Goal: Task Accomplishment & Management: Use online tool/utility

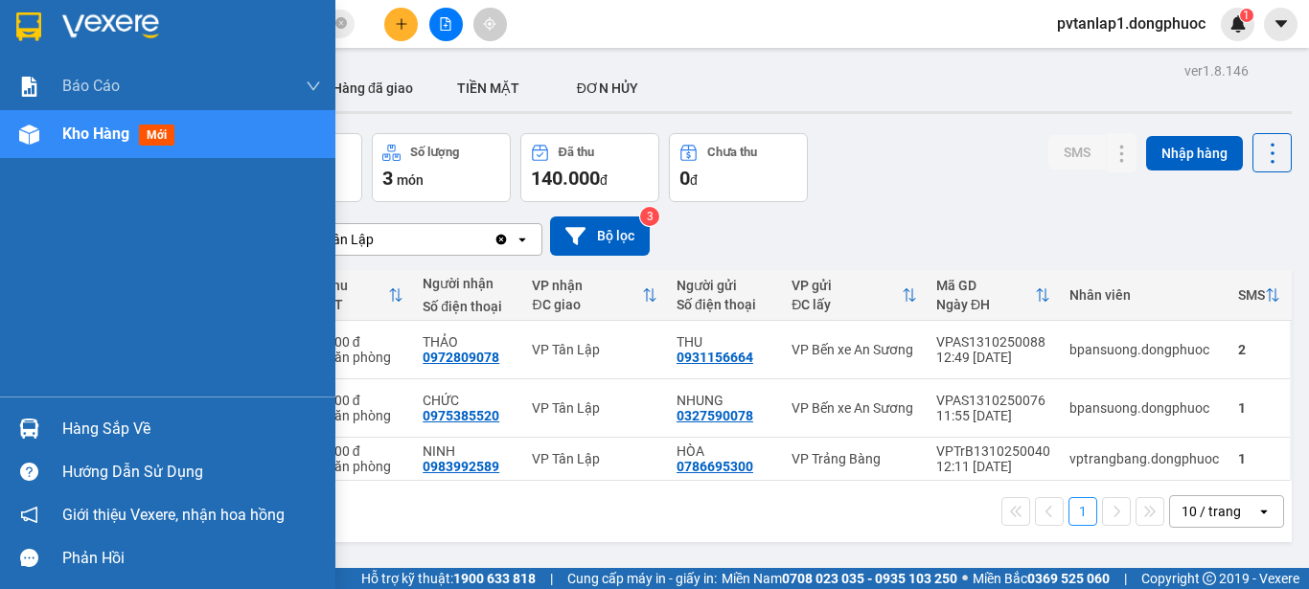
drag, startPoint x: 81, startPoint y: 412, endPoint x: 76, endPoint y: 388, distance: 24.6
click at [81, 413] on div "Hàng sắp về" at bounding box center [167, 428] width 335 height 43
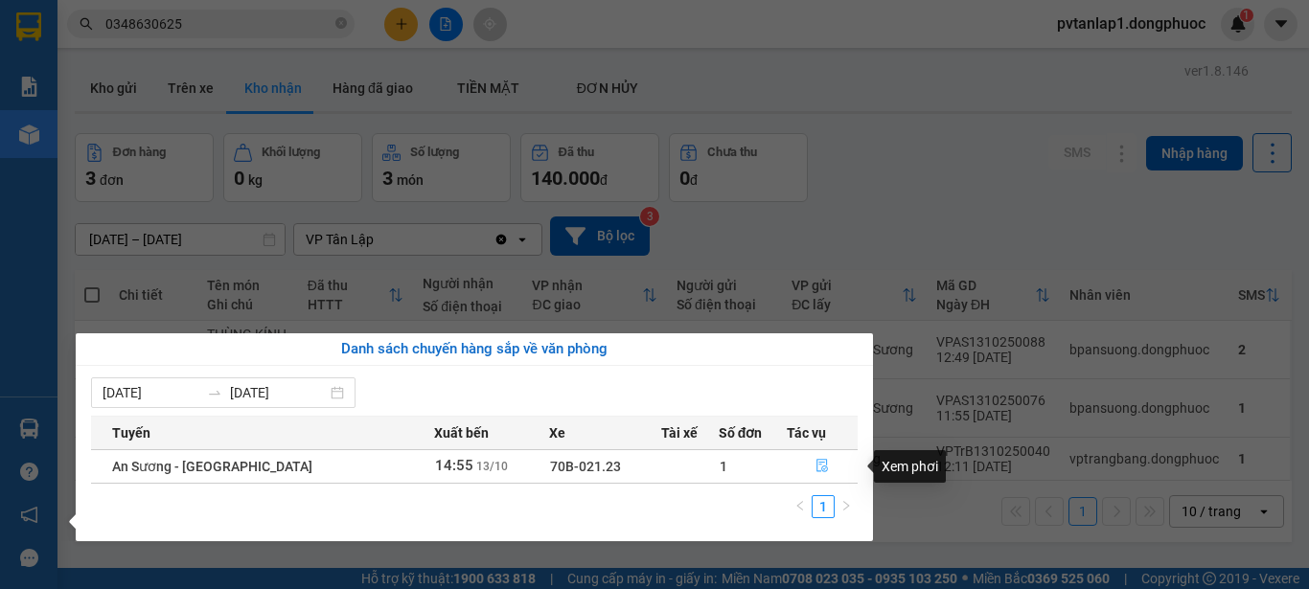
click at [815, 467] on icon "file-done" at bounding box center [821, 465] width 13 height 13
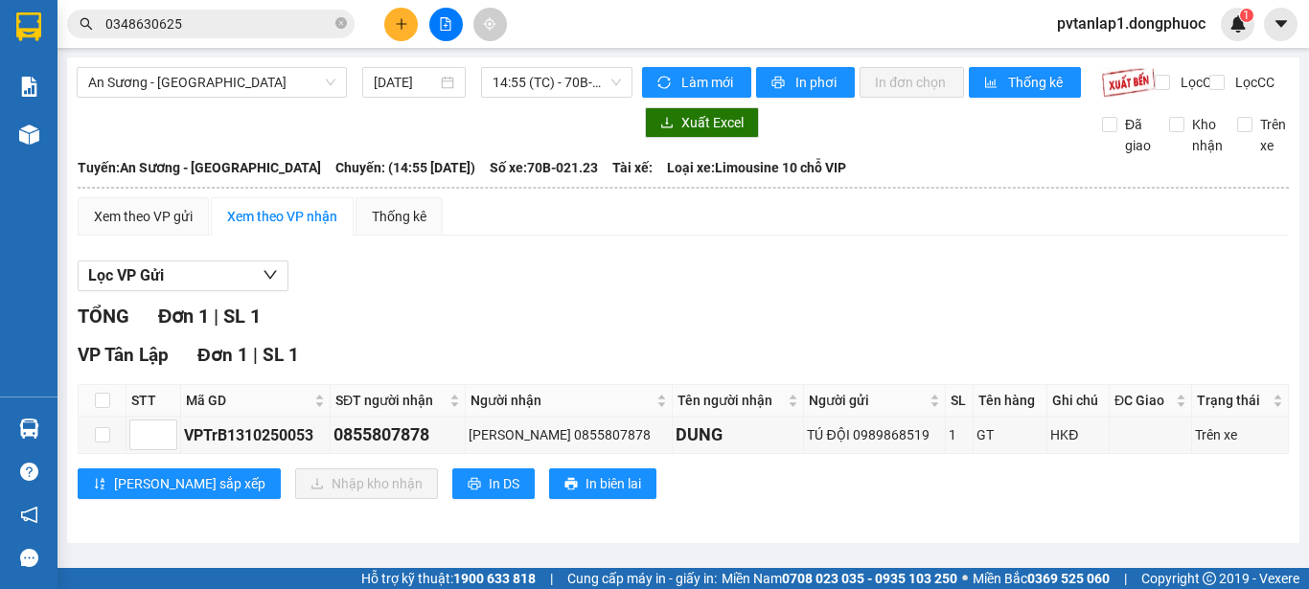
scroll to position [1, 0]
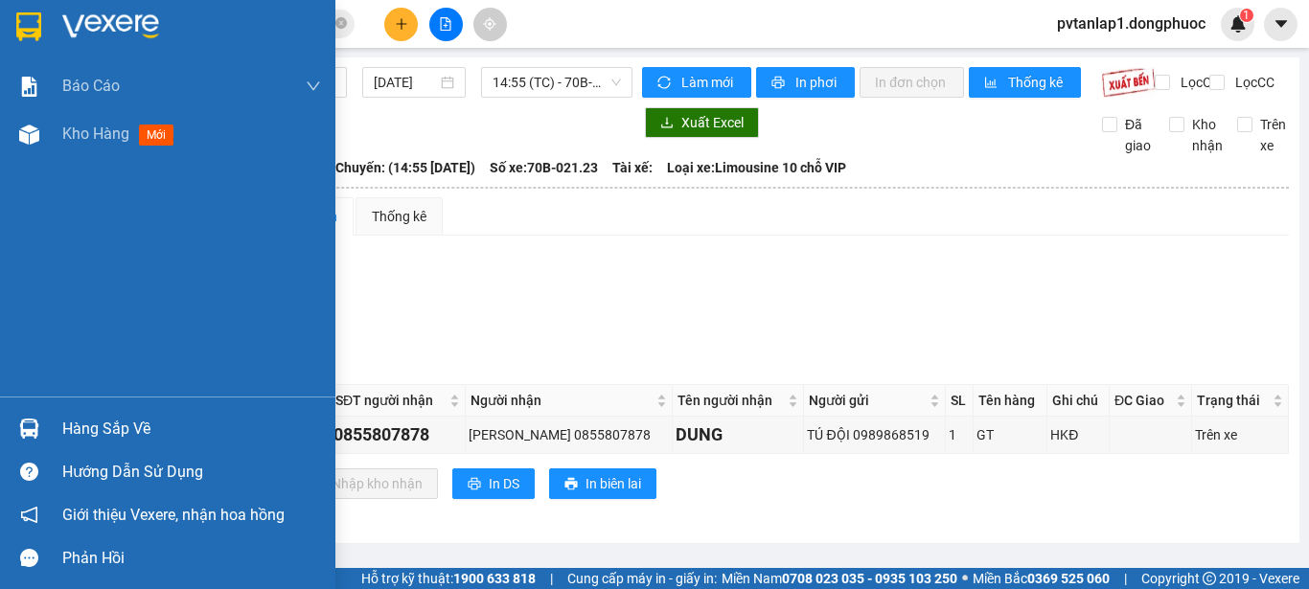
click at [44, 427] on div at bounding box center [29, 429] width 34 height 34
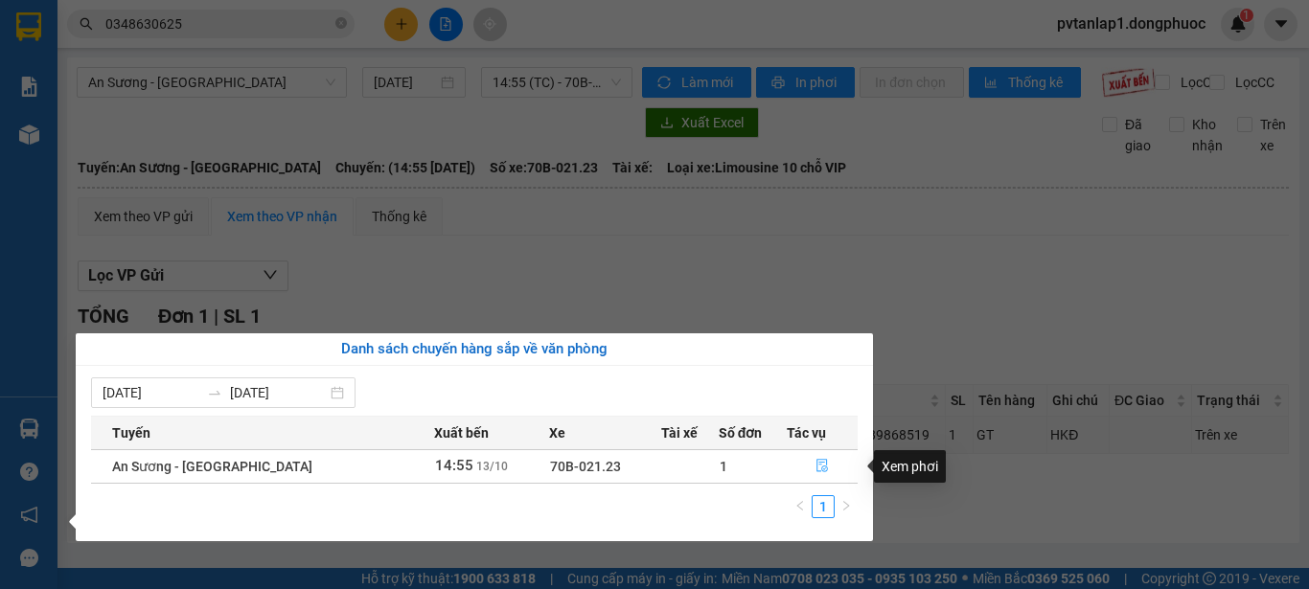
click at [817, 466] on icon "file-done" at bounding box center [821, 465] width 13 height 13
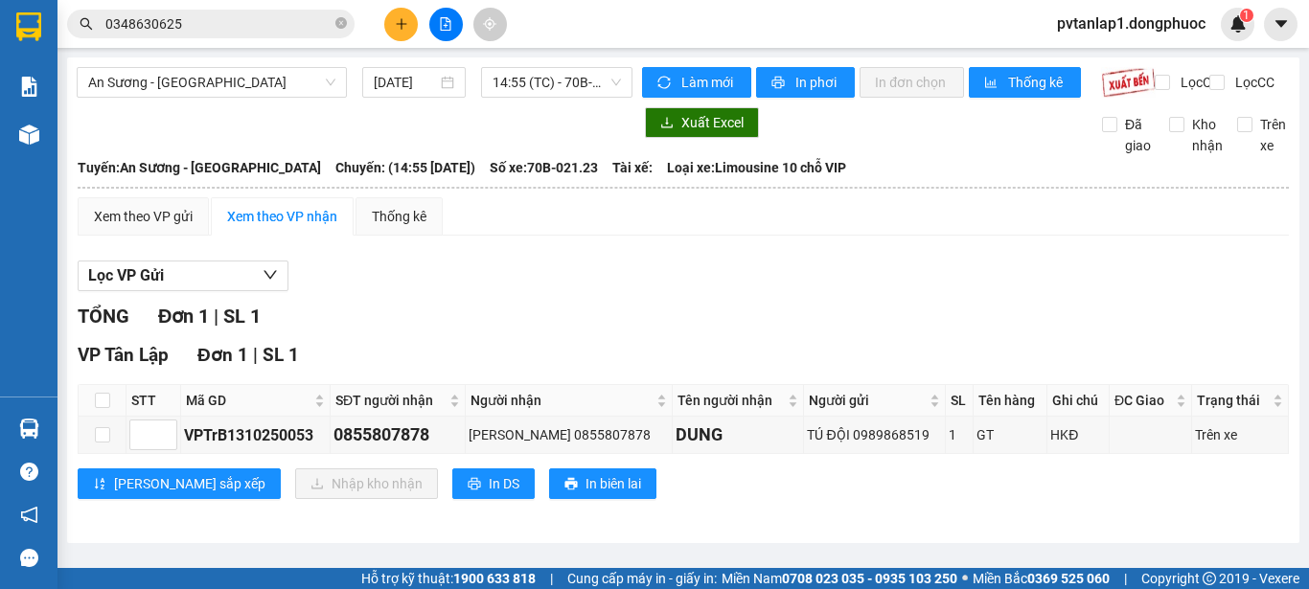
scroll to position [0, 0]
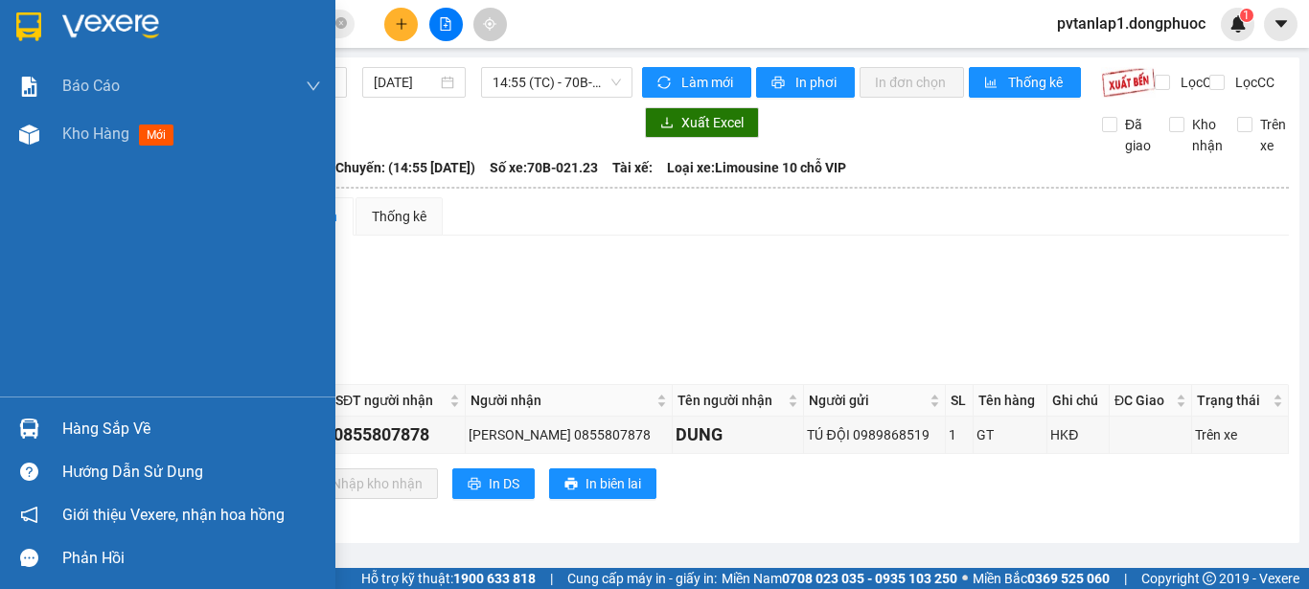
click at [91, 410] on div "Hàng sắp về" at bounding box center [167, 428] width 335 height 43
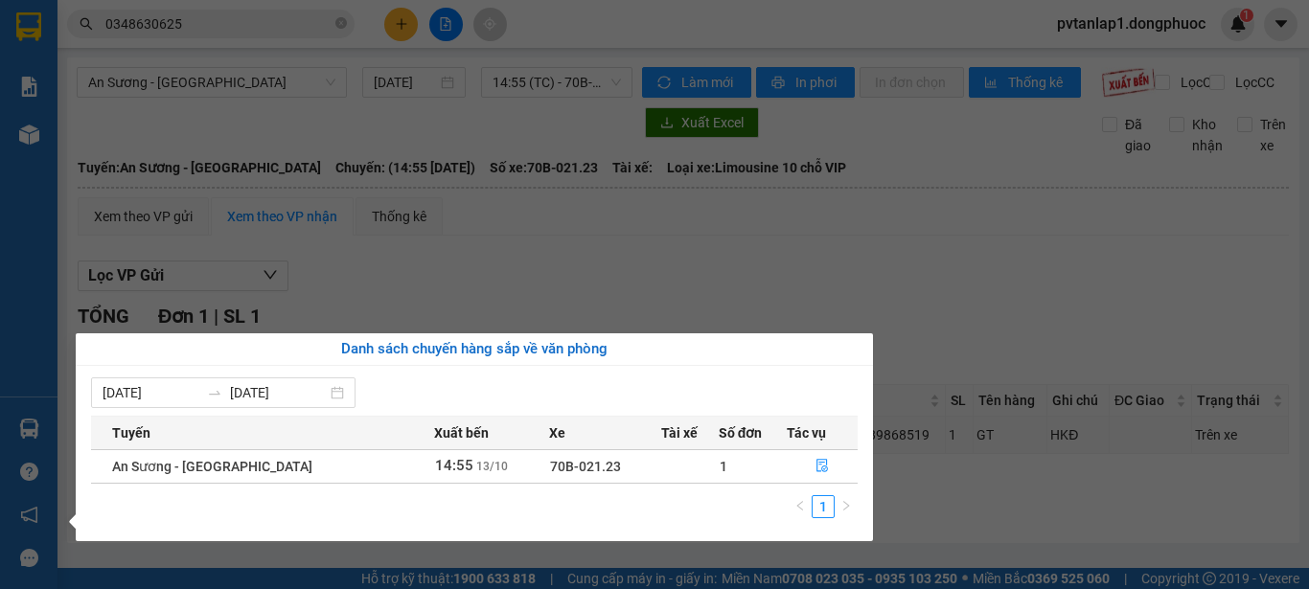
click at [500, 310] on section "Kết quả [PERSON_NAME] ( 778 ) Bộ lọc Ngày tạo [PERSON_NAME] nhất Mã ĐH Trạng th…" at bounding box center [654, 294] width 1309 height 589
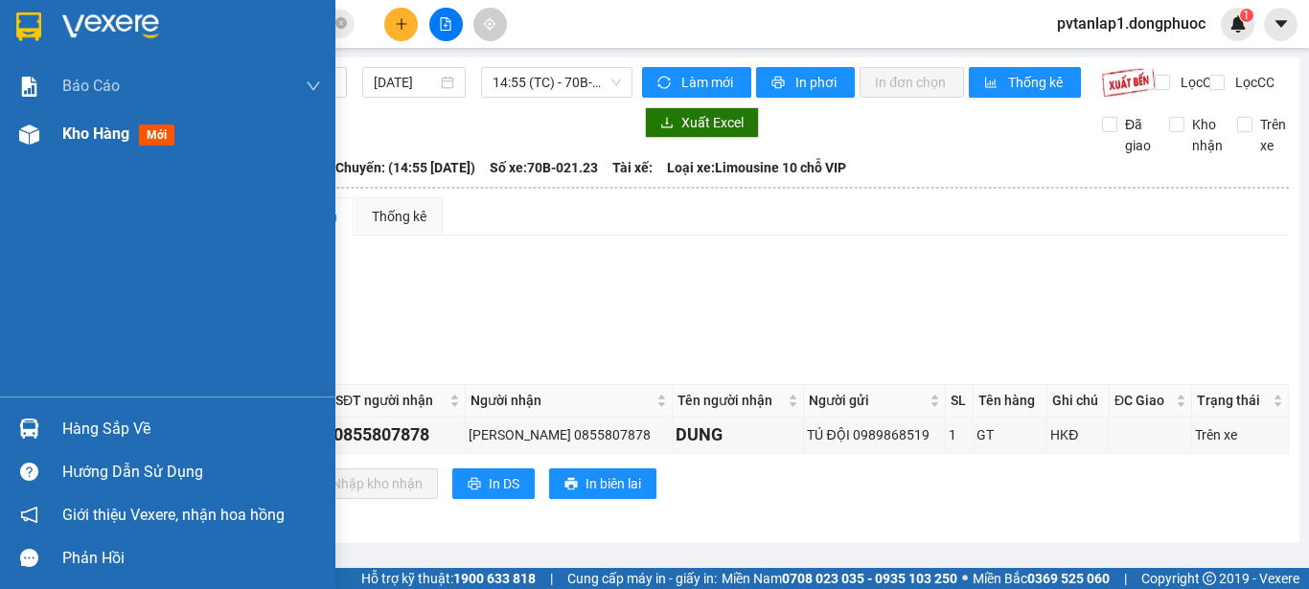
click at [111, 139] on span "Kho hàng" at bounding box center [95, 134] width 67 height 18
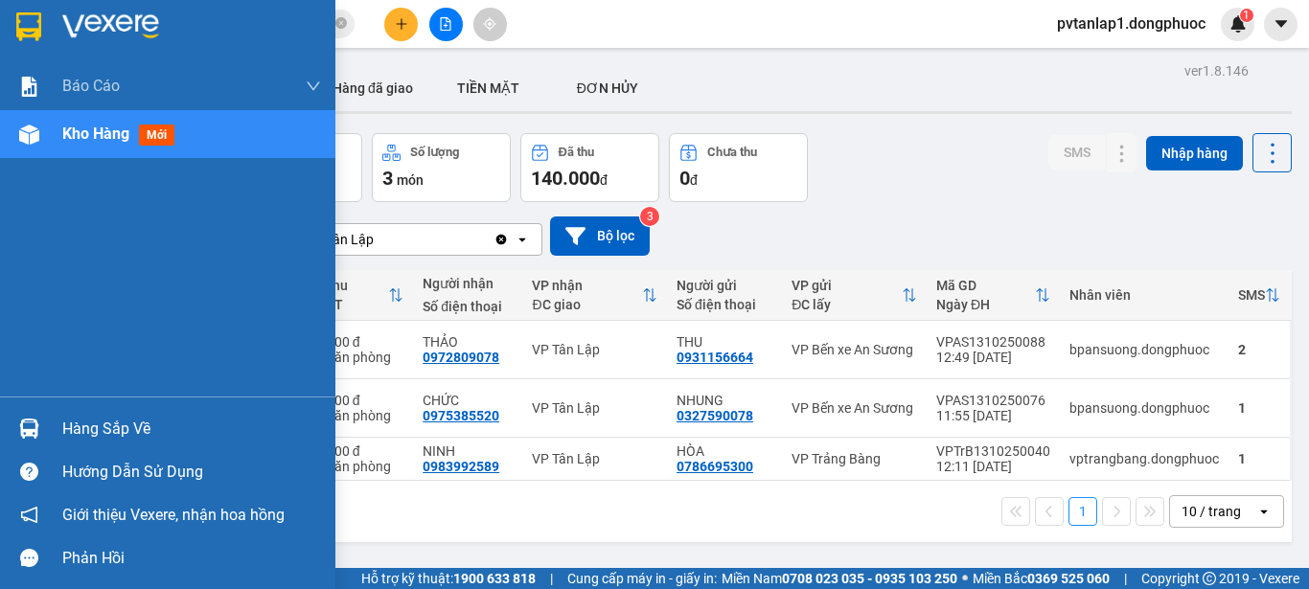
click at [44, 419] on div at bounding box center [29, 429] width 34 height 34
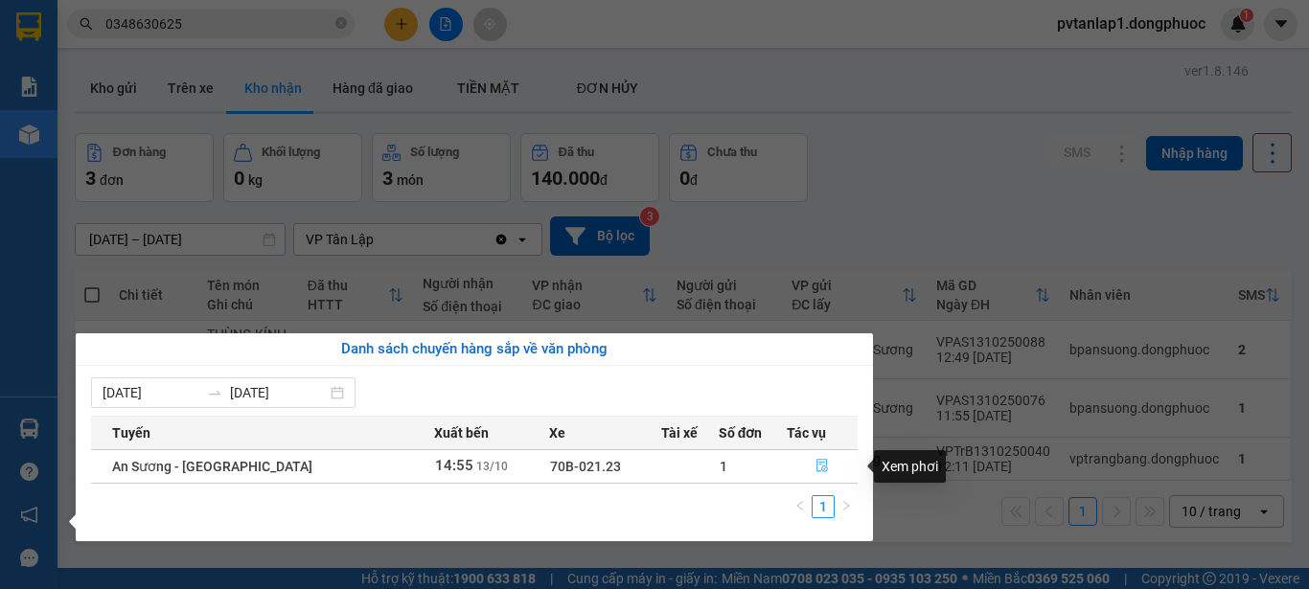
click at [820, 468] on icon "file-done" at bounding box center [821, 466] width 11 height 13
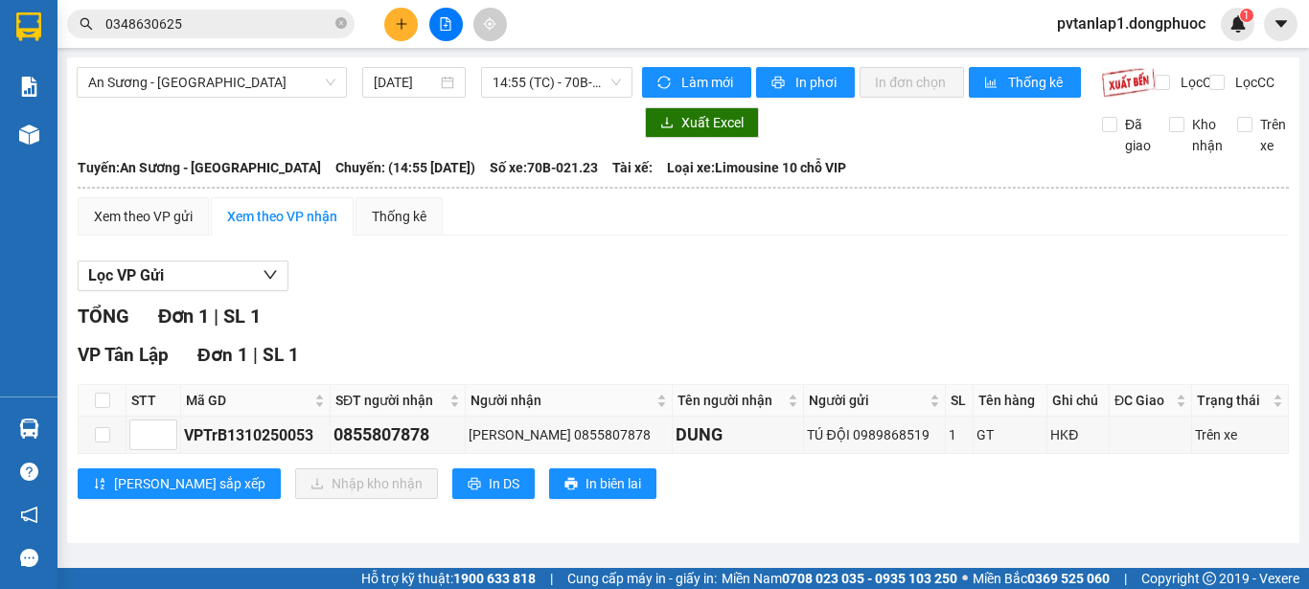
scroll to position [1, 0]
click at [99, 408] on input "checkbox" at bounding box center [102, 400] width 15 height 15
checkbox input "true"
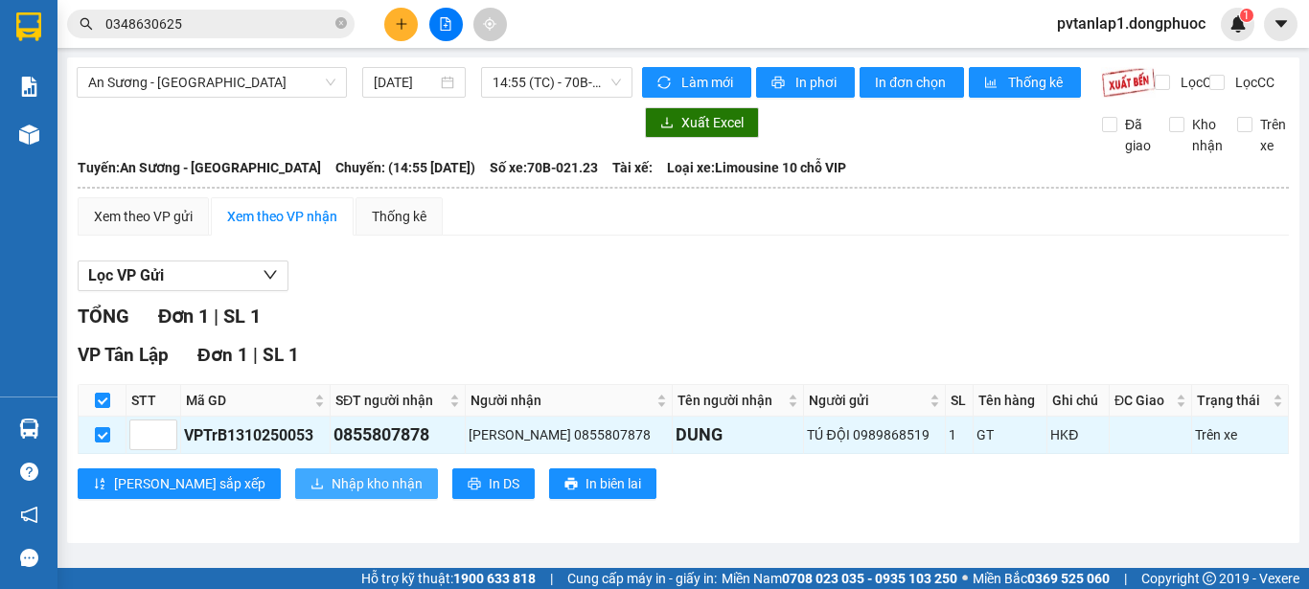
click at [331, 494] on span "Nhập kho nhận" at bounding box center [376, 483] width 91 height 21
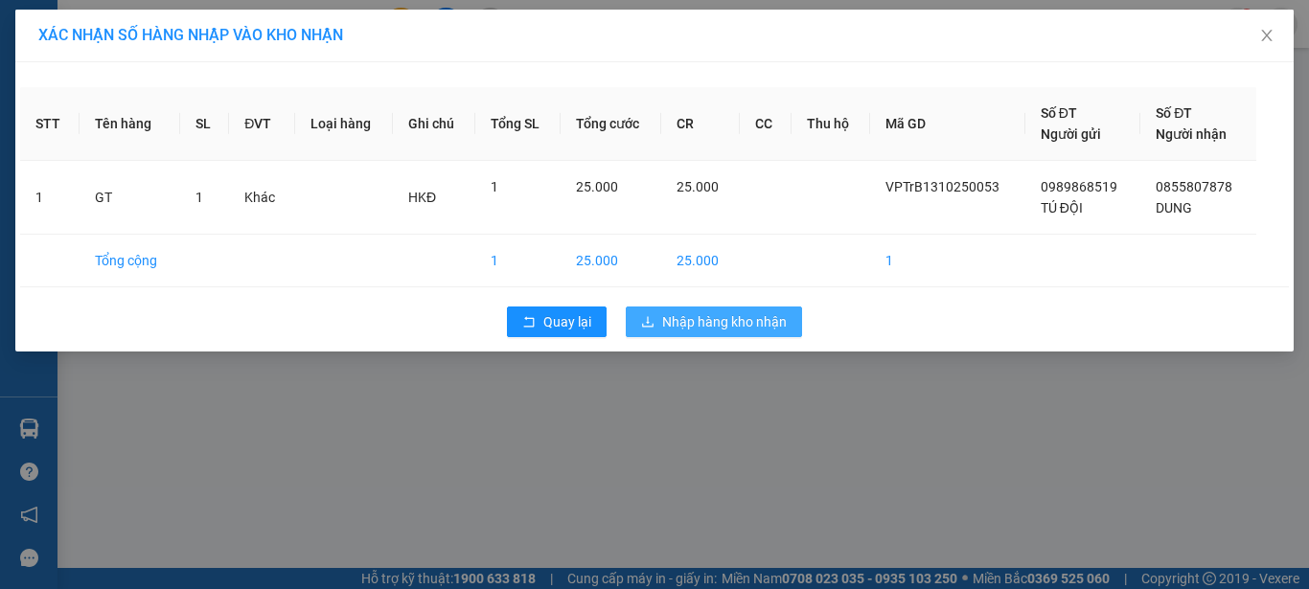
click at [723, 328] on span "Nhập hàng kho nhận" at bounding box center [724, 321] width 125 height 21
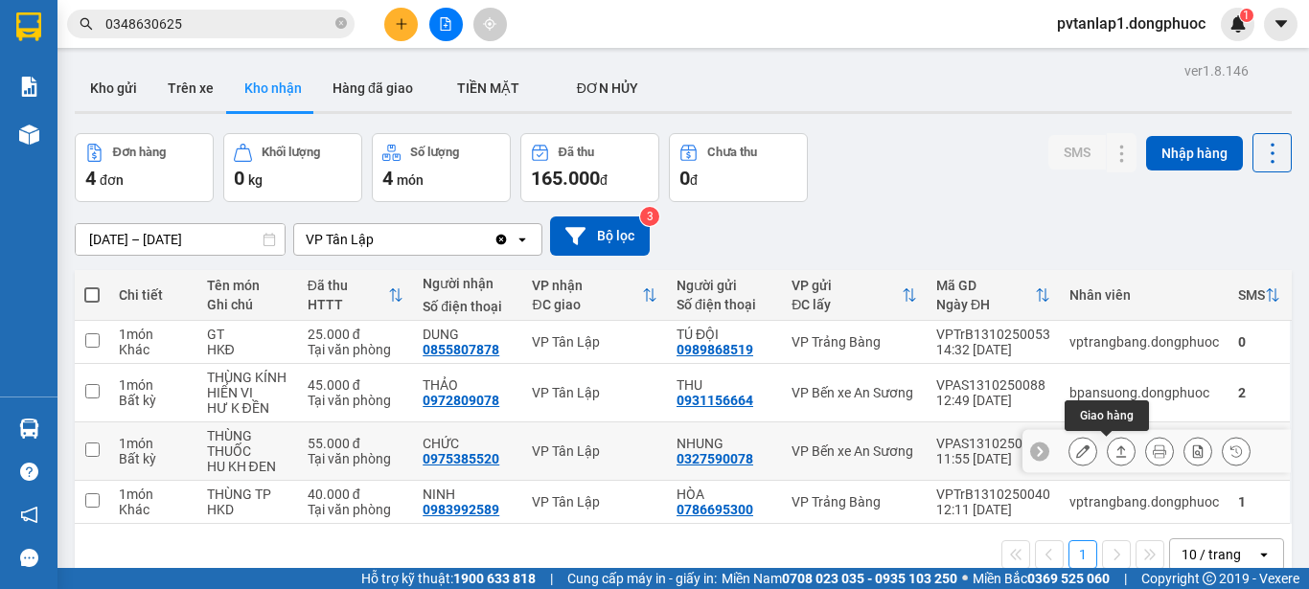
click at [1114, 455] on icon at bounding box center [1120, 450] width 13 height 13
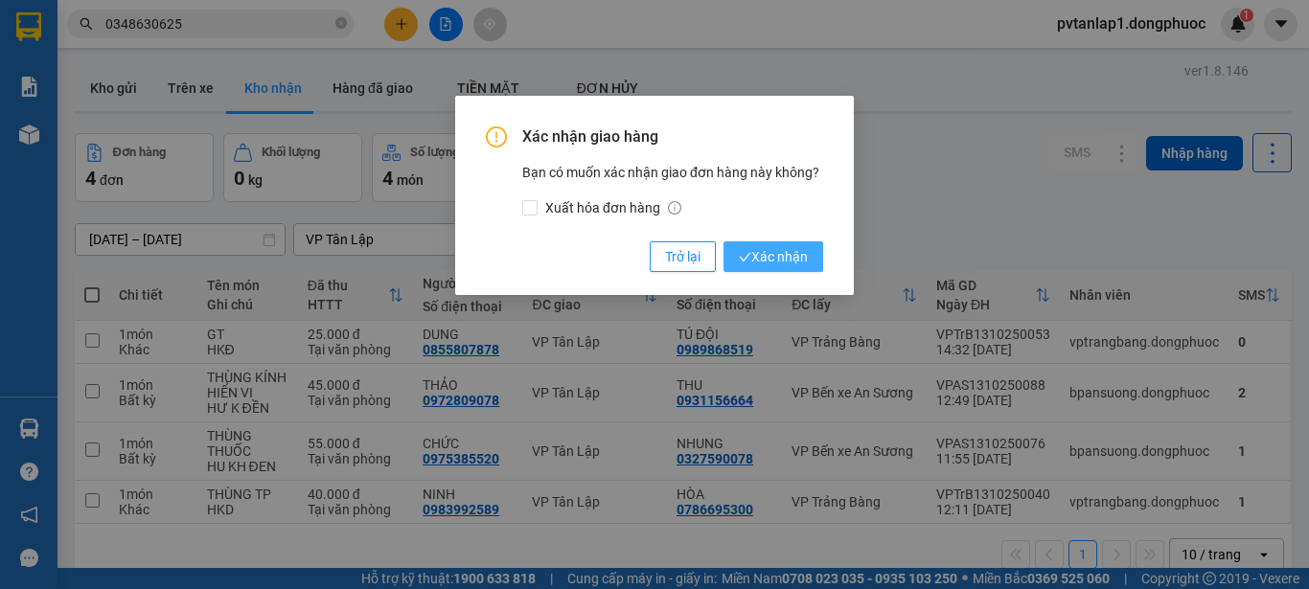
click at [773, 248] on span "Xác nhận" at bounding box center [773, 256] width 69 height 21
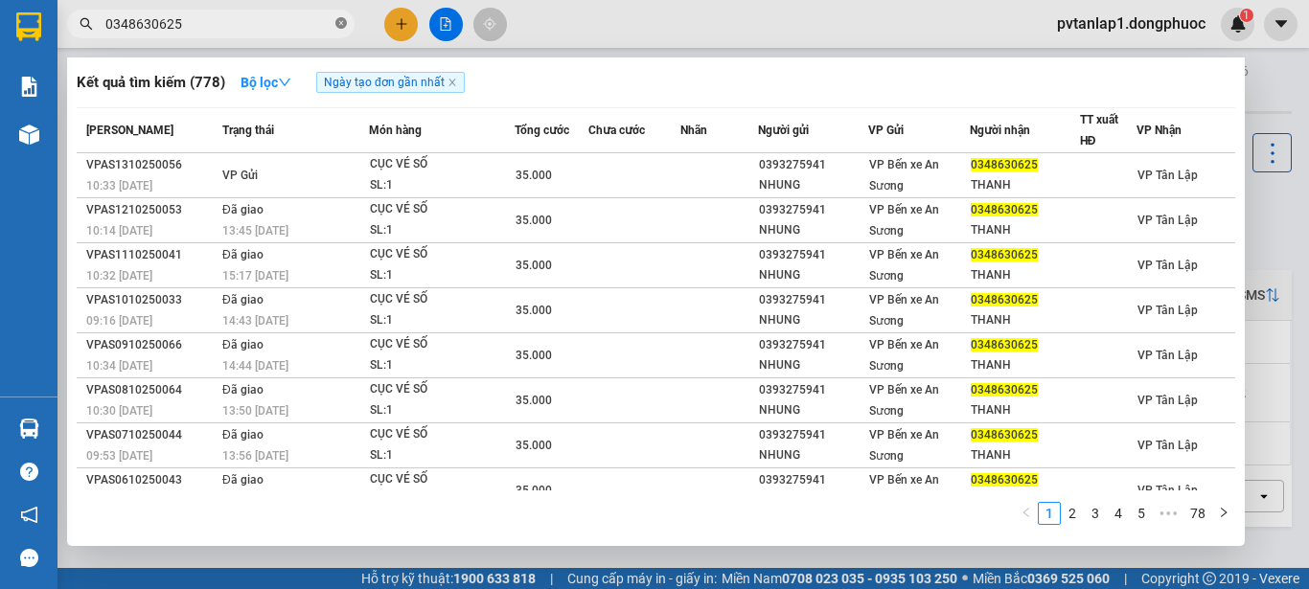
click at [340, 25] on icon "close-circle" at bounding box center [340, 22] width 11 height 11
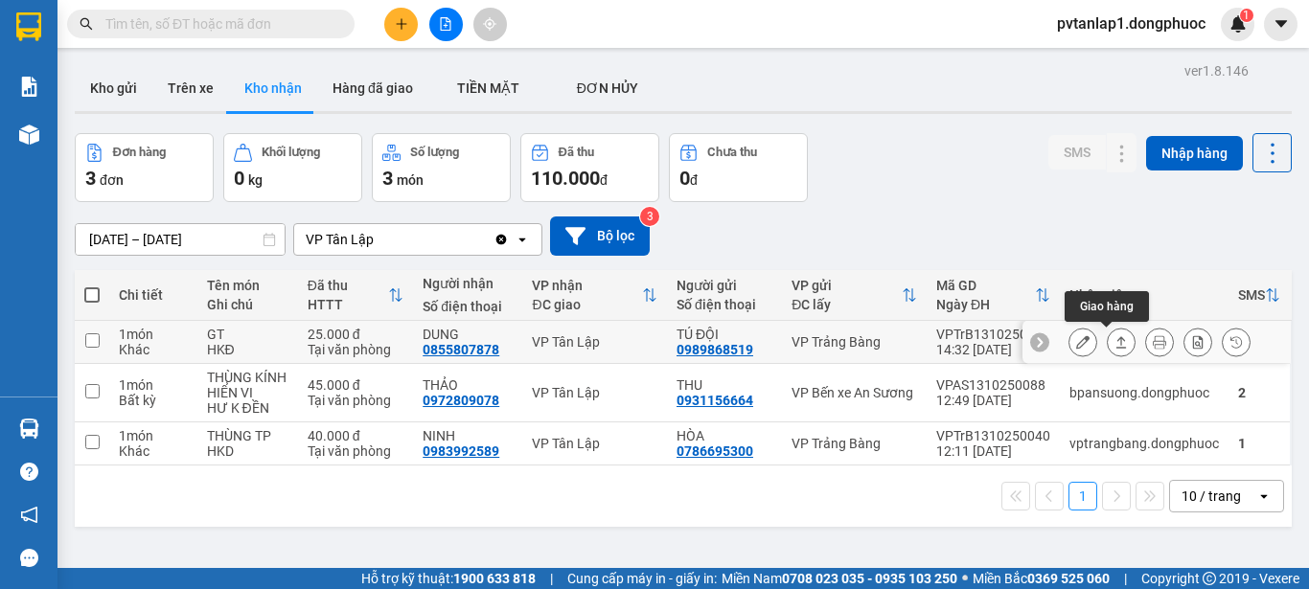
click at [1114, 346] on icon at bounding box center [1120, 341] width 13 height 13
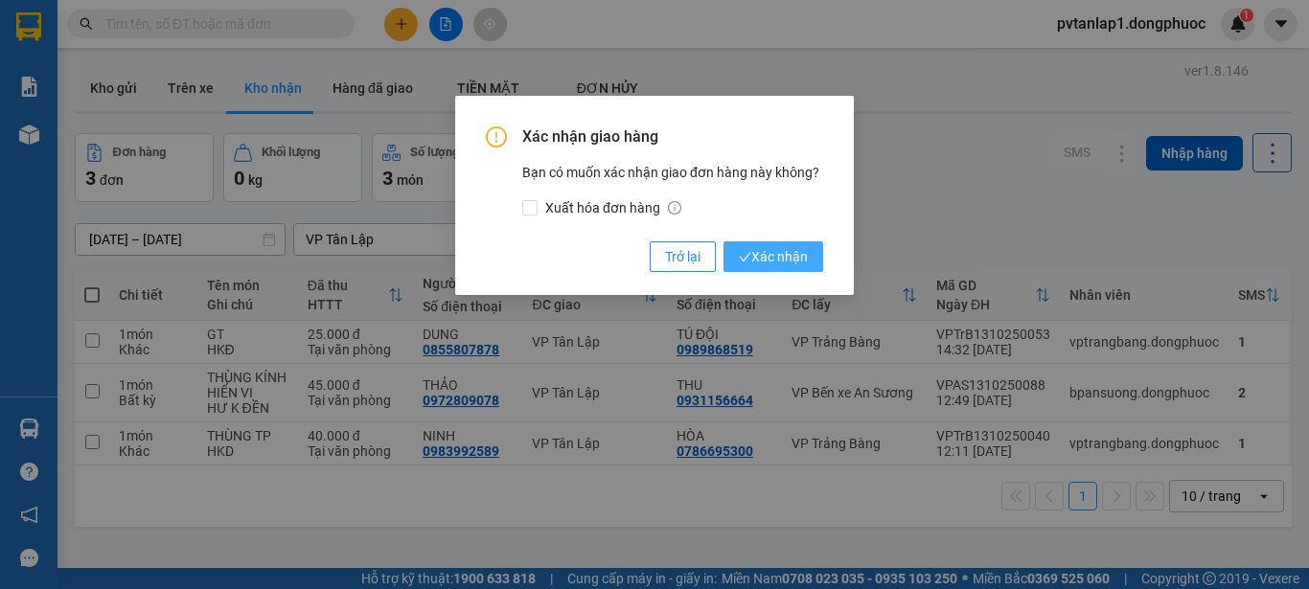
click at [765, 243] on button "Xác nhận" at bounding box center [773, 256] width 100 height 31
